Goal: Task Accomplishment & Management: Complete application form

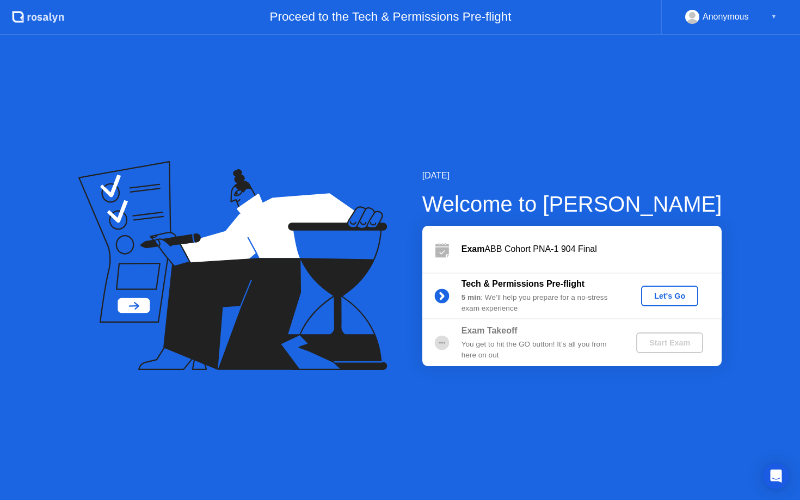
click at [664, 287] on button "Let's Go" at bounding box center [669, 296] width 57 height 21
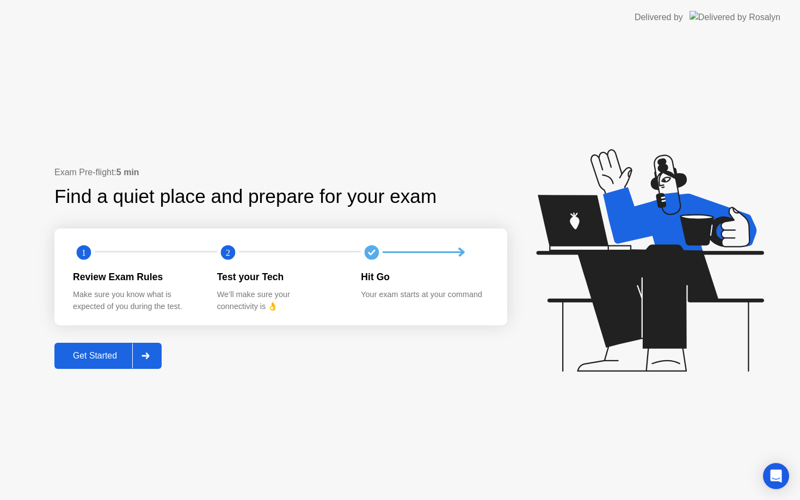
click at [109, 354] on div "Get Started" at bounding box center [95, 356] width 75 height 10
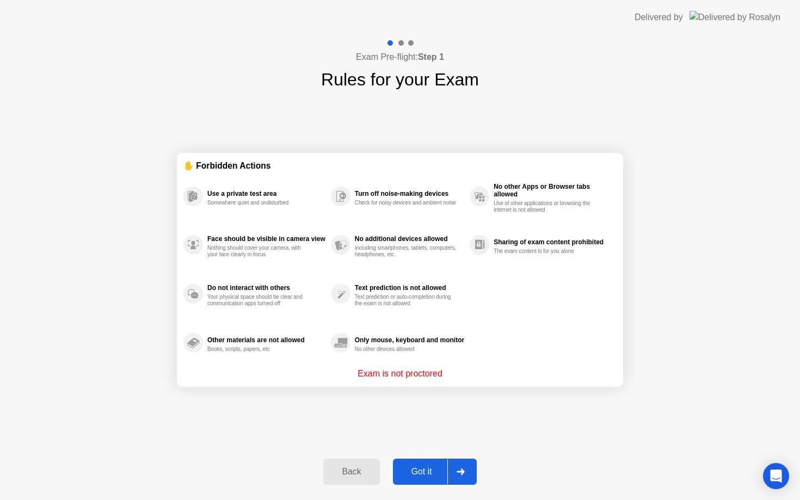
click at [422, 472] on div "Got it" at bounding box center [421, 472] width 51 height 10
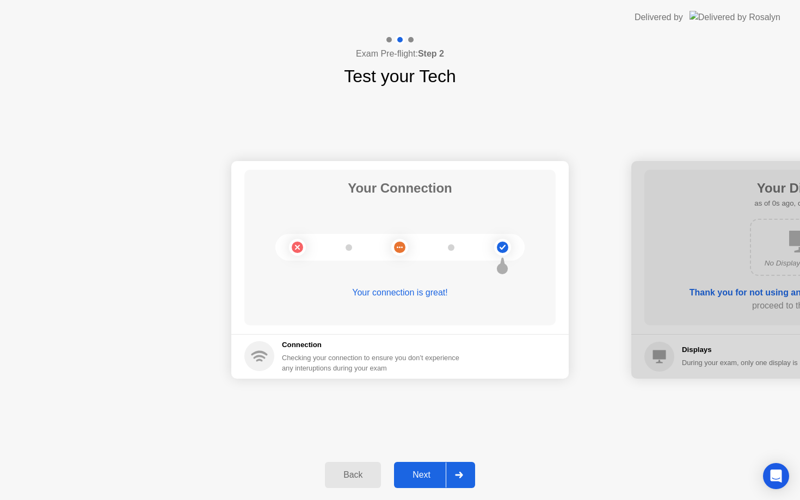
click at [422, 472] on div "Next" at bounding box center [421, 475] width 48 height 10
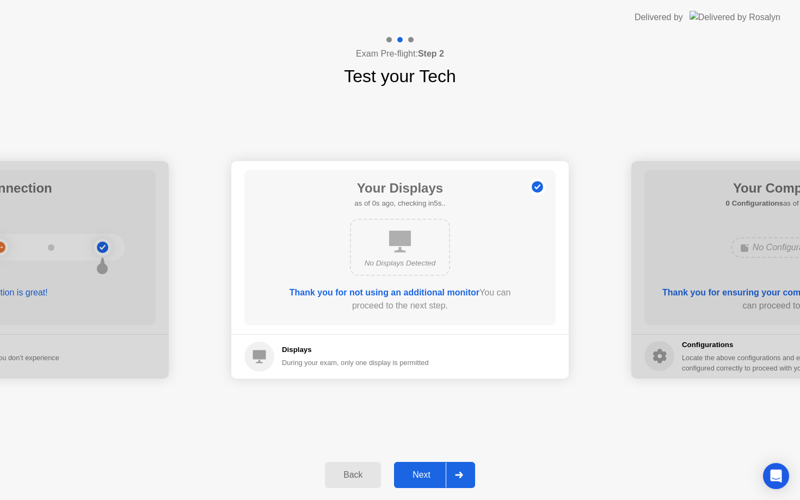
click at [422, 472] on div "Next" at bounding box center [421, 475] width 48 height 10
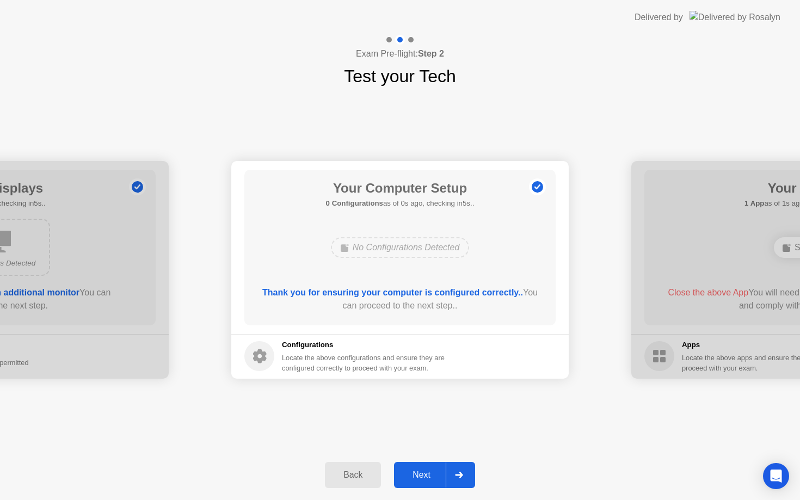
click at [422, 472] on div "Next" at bounding box center [421, 475] width 48 height 10
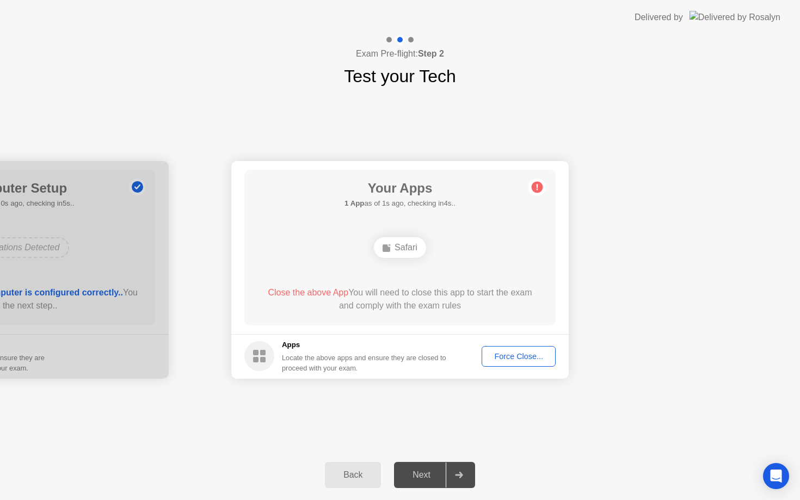
click at [422, 472] on div "Next" at bounding box center [421, 475] width 48 height 10
click at [517, 357] on div "Force Close..." at bounding box center [519, 356] width 66 height 9
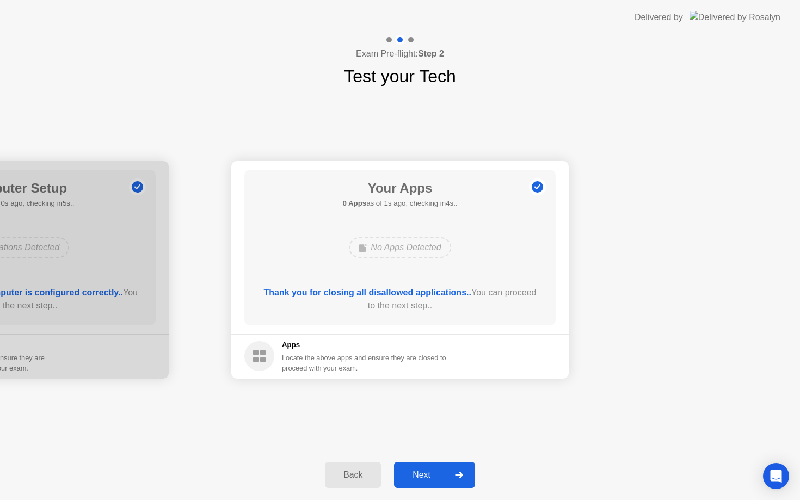
click at [420, 473] on div "Next" at bounding box center [421, 475] width 48 height 10
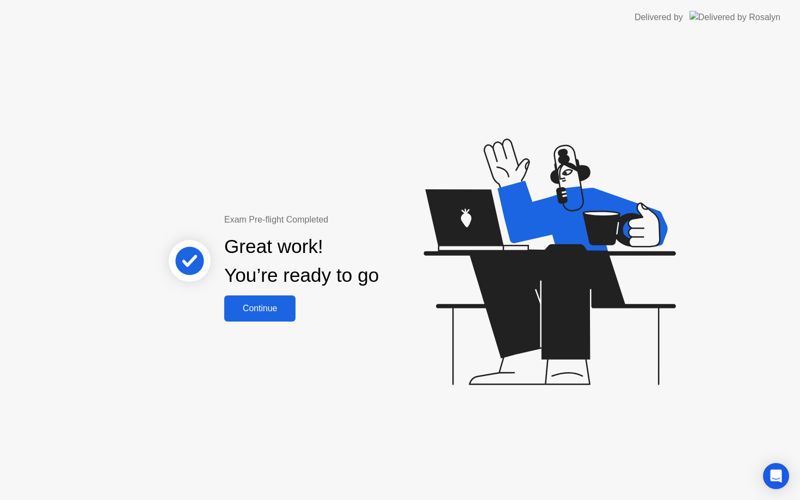
click at [273, 304] on div "Continue" at bounding box center [260, 309] width 65 height 10
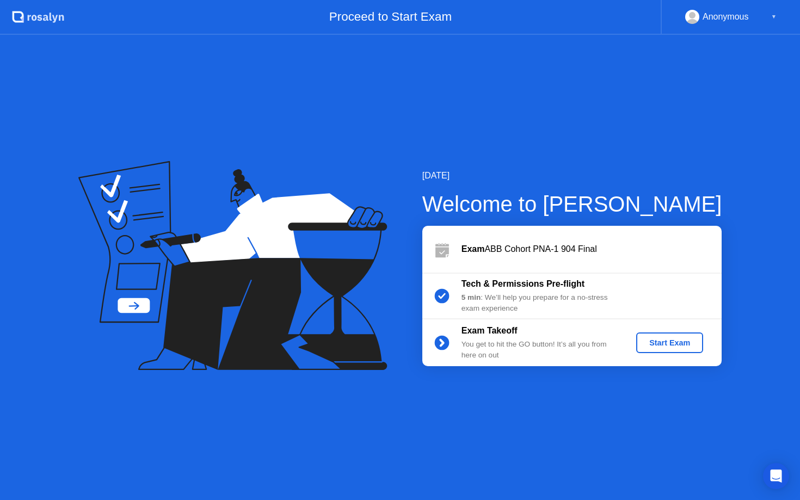
click at [668, 344] on div "Start Exam" at bounding box center [670, 343] width 58 height 9
